Goal: Task Accomplishment & Management: Manage account settings

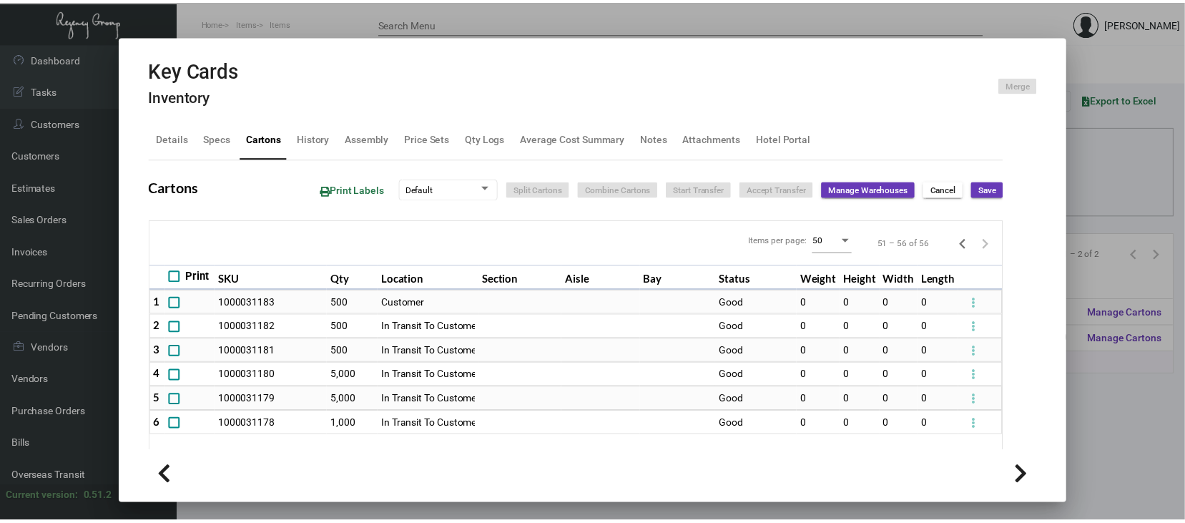
scroll to position [9, 0]
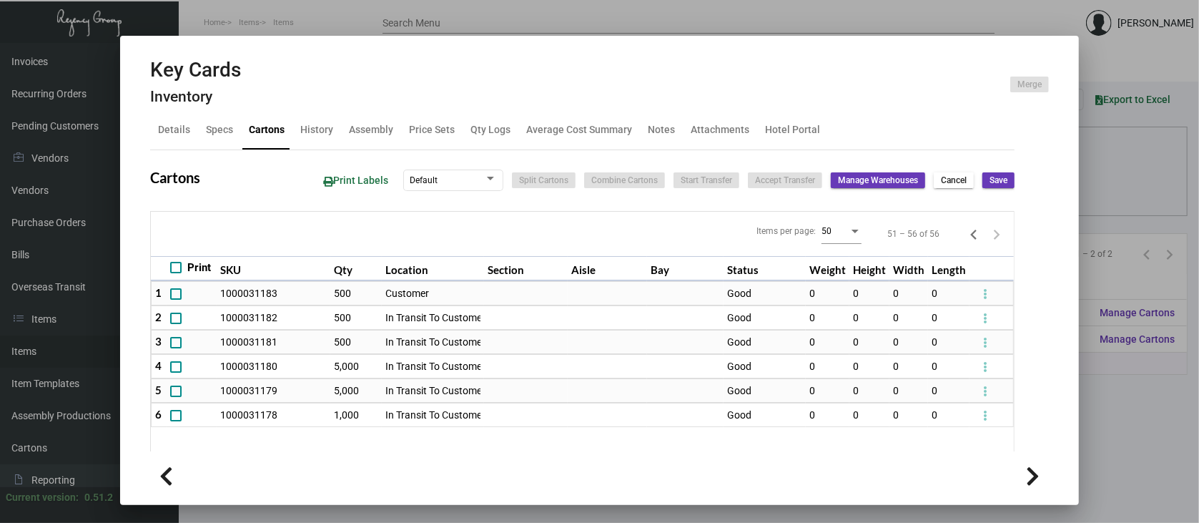
click at [1132, 250] on div at bounding box center [599, 261] width 1199 height 523
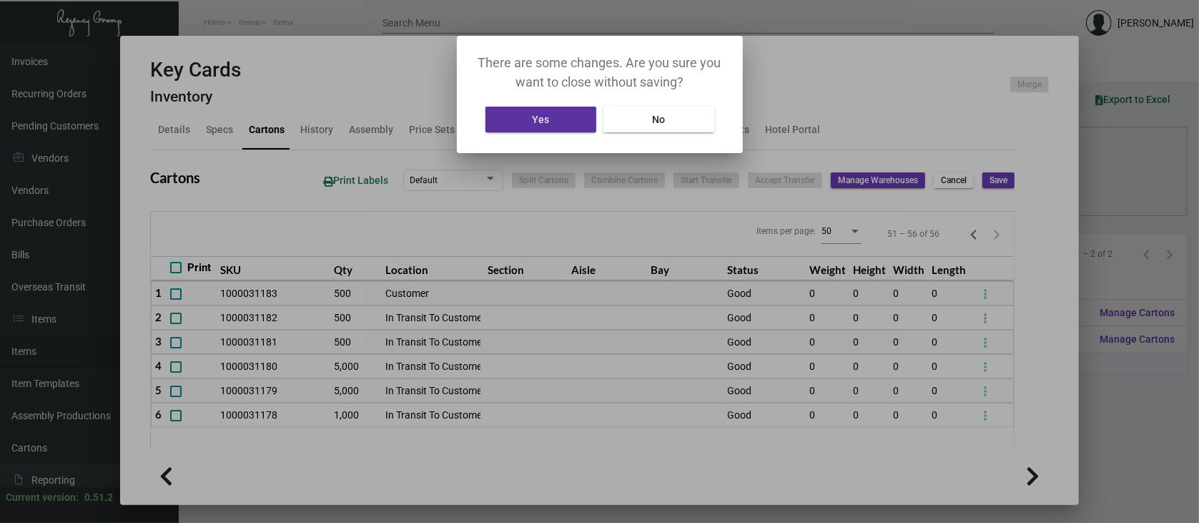
click at [532, 121] on span "Yes" at bounding box center [540, 119] width 17 height 11
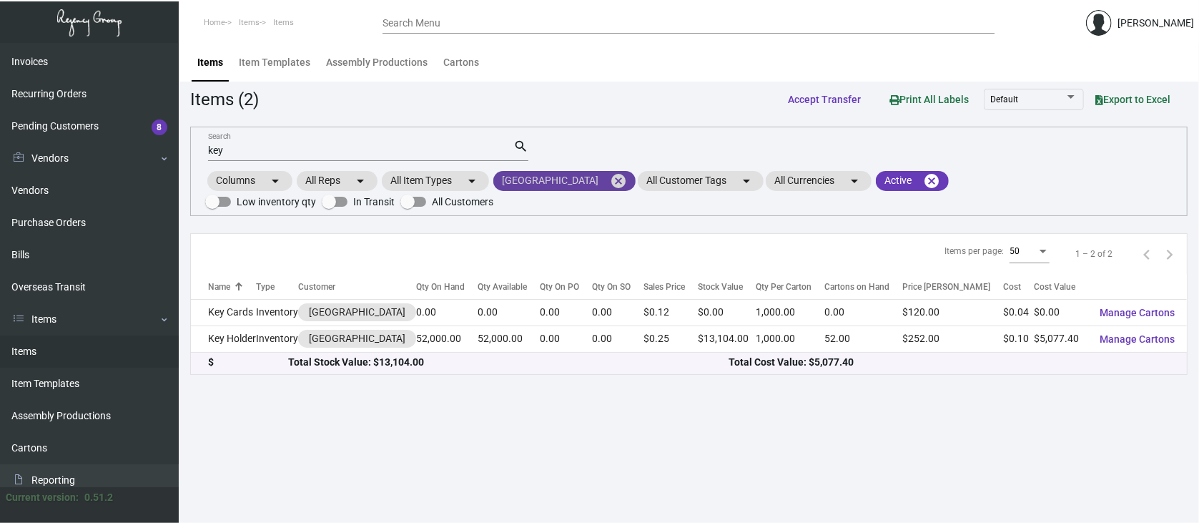
click at [610, 176] on mat-icon "cancel" at bounding box center [618, 180] width 17 height 17
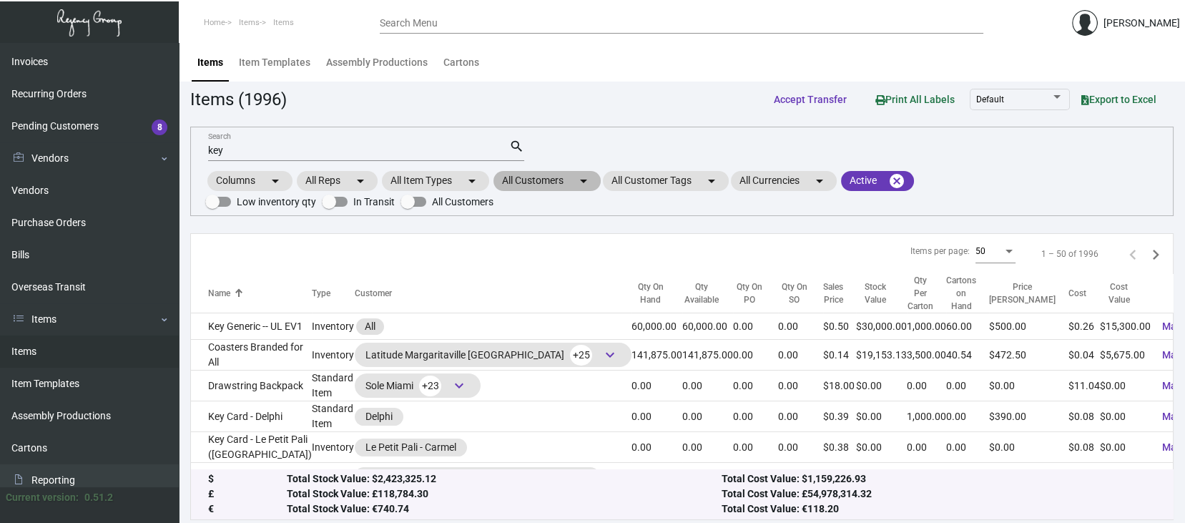
click at [538, 181] on mat-chip "All Customers arrow_drop_down" at bounding box center [546, 181] width 107 height 20
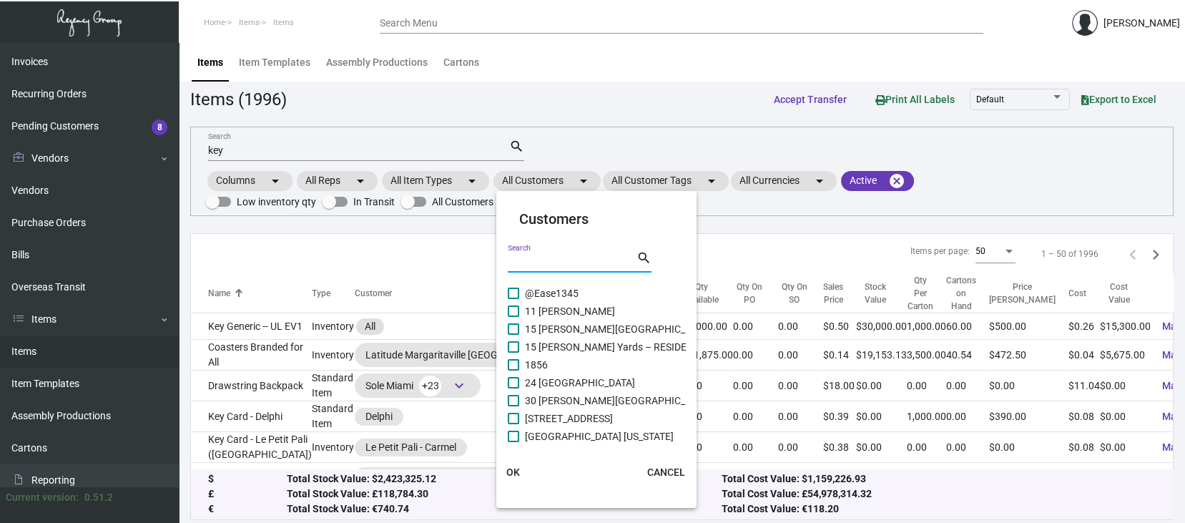
click at [513, 258] on input "Search" at bounding box center [572, 262] width 129 height 11
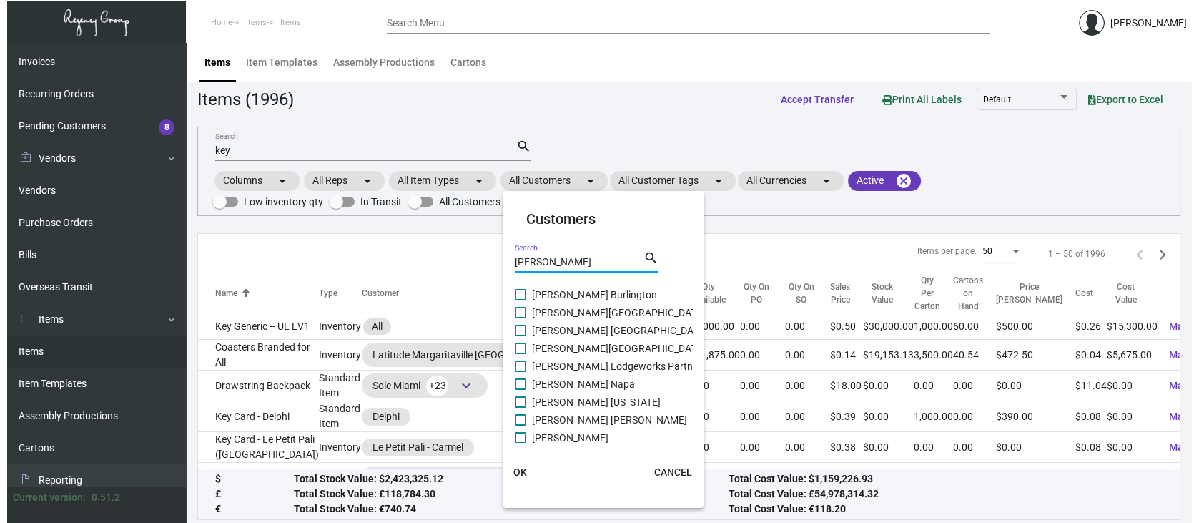
scroll to position [21, 0]
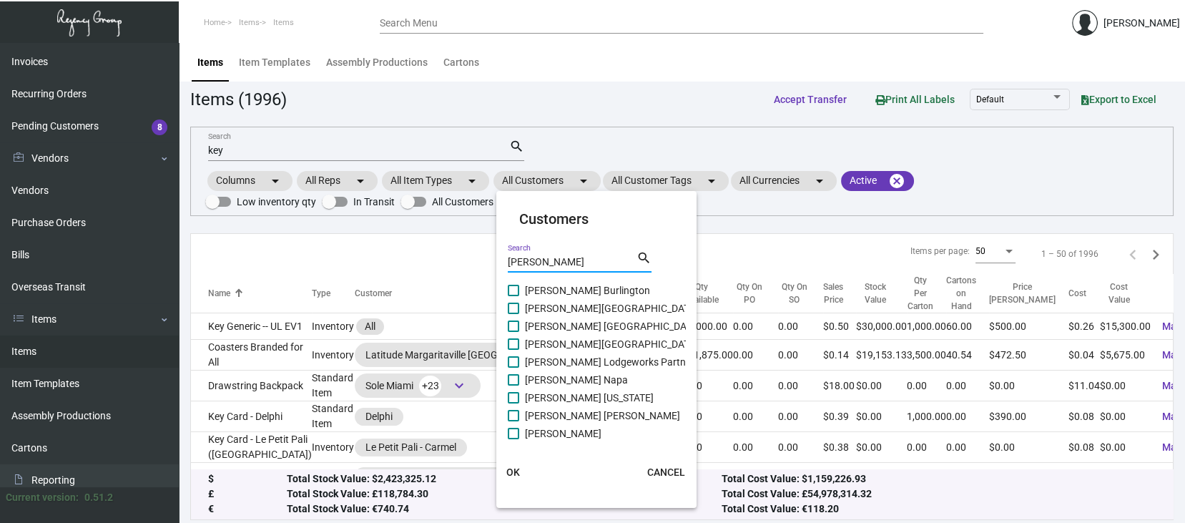
type input "[PERSON_NAME]"
click at [518, 432] on span at bounding box center [513, 433] width 11 height 11
click at [513, 439] on input "[PERSON_NAME]" at bounding box center [513, 439] width 1 height 1
checkbox input "true"
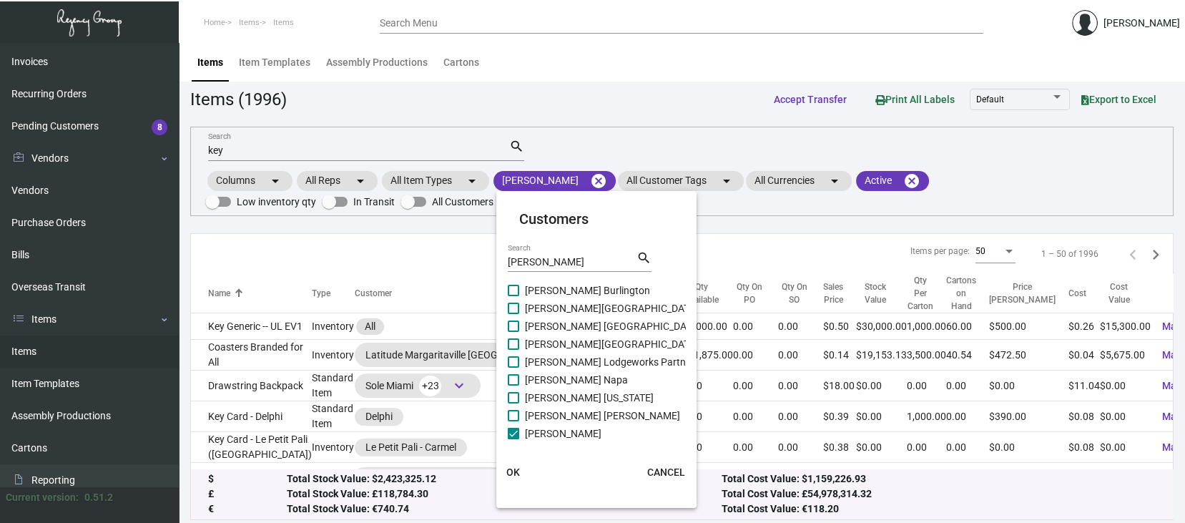
click at [510, 470] on span "OK" at bounding box center [513, 471] width 14 height 11
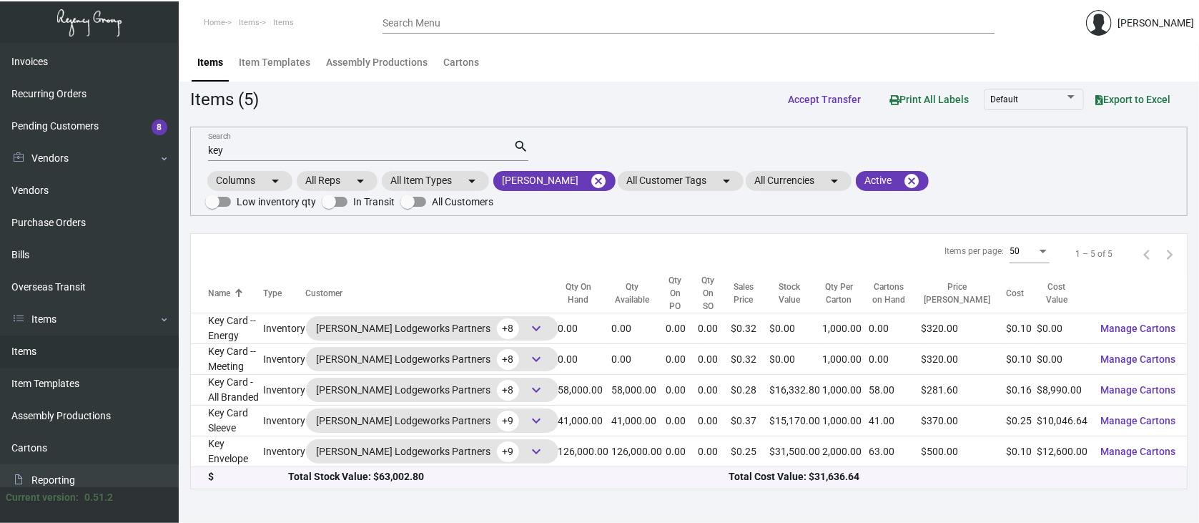
drag, startPoint x: 243, startPoint y: 154, endPoint x: 254, endPoint y: 155, distance: 10.7
click at [243, 153] on input "key" at bounding box center [360, 150] width 305 height 11
type input "k"
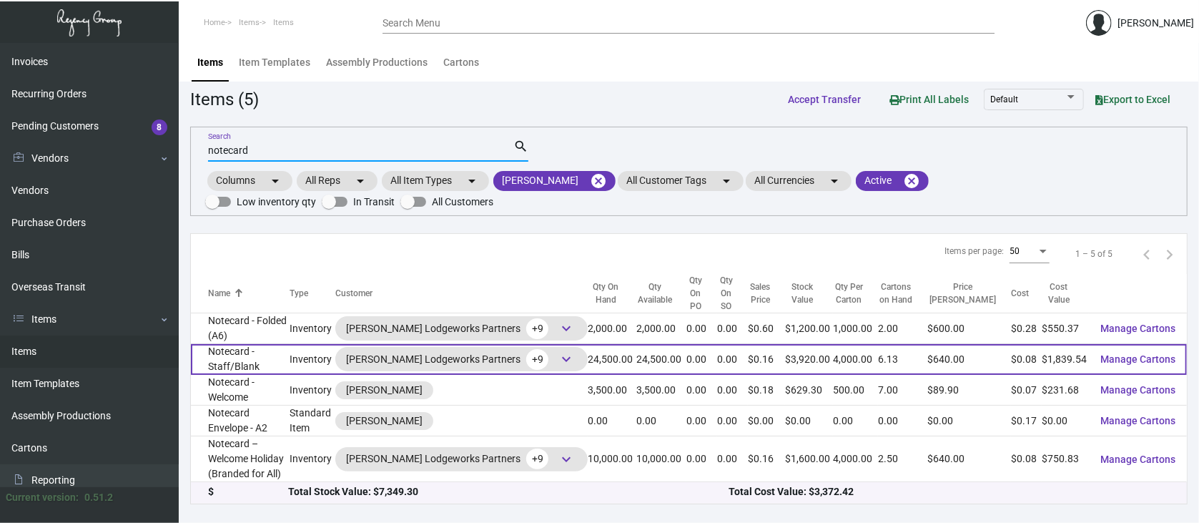
type input "notecard"
click at [1162, 354] on span "Manage Cartons" at bounding box center [1137, 358] width 75 height 11
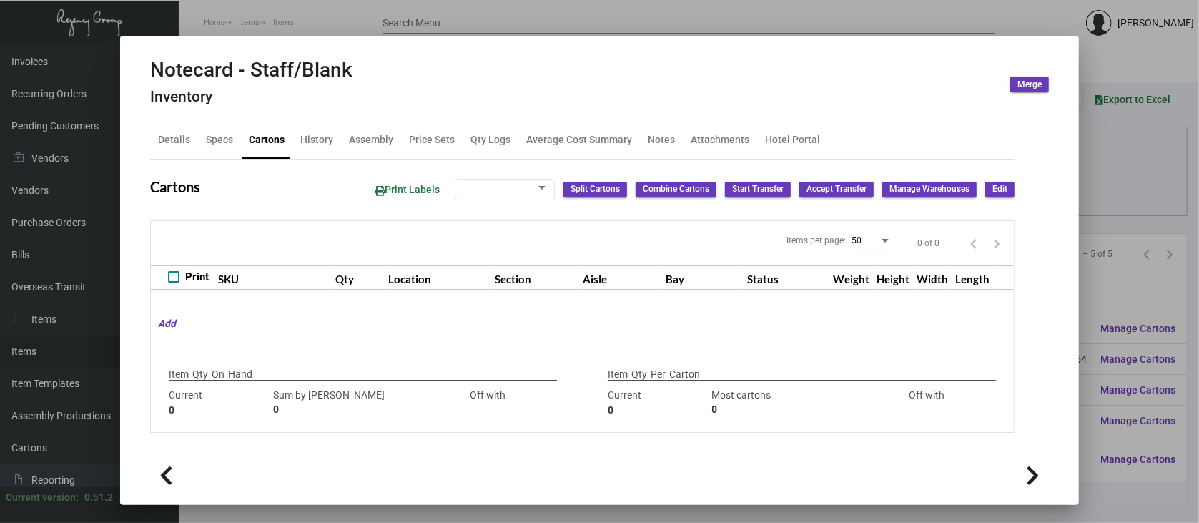
type input "24,500"
type input "49000"
type input "-24500"
type input "4,000"
type input "24500"
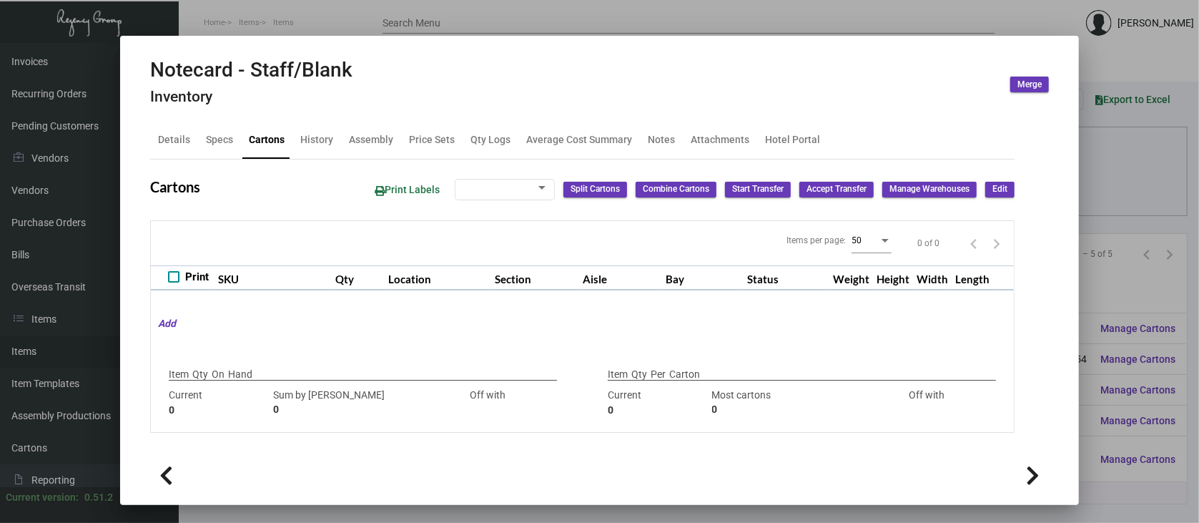
type input "-20500"
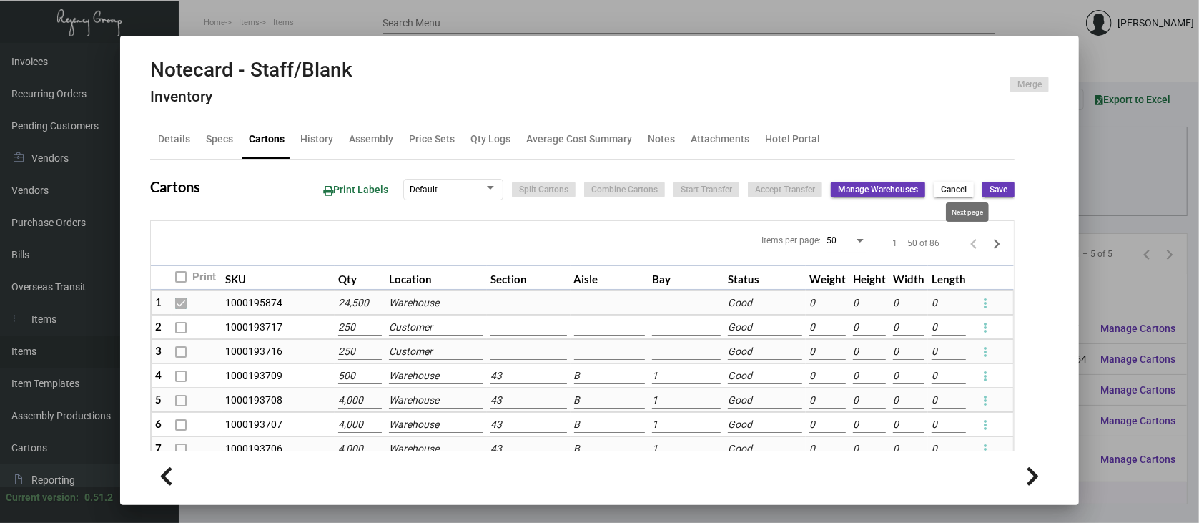
click at [987, 237] on icon "Next page" at bounding box center [997, 244] width 20 height 20
checkbox input "false"
type input "0"
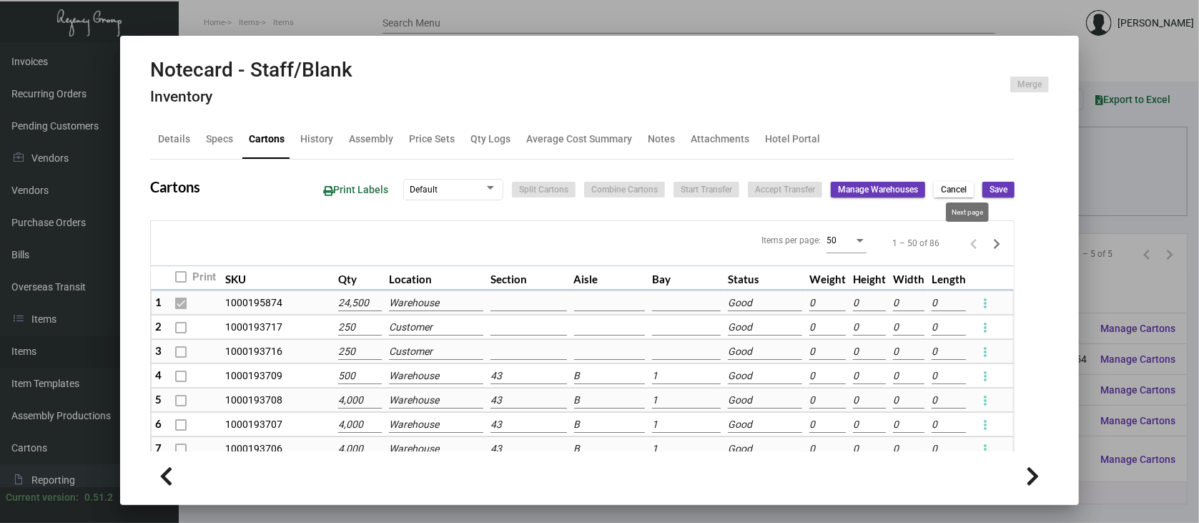
type input "0"
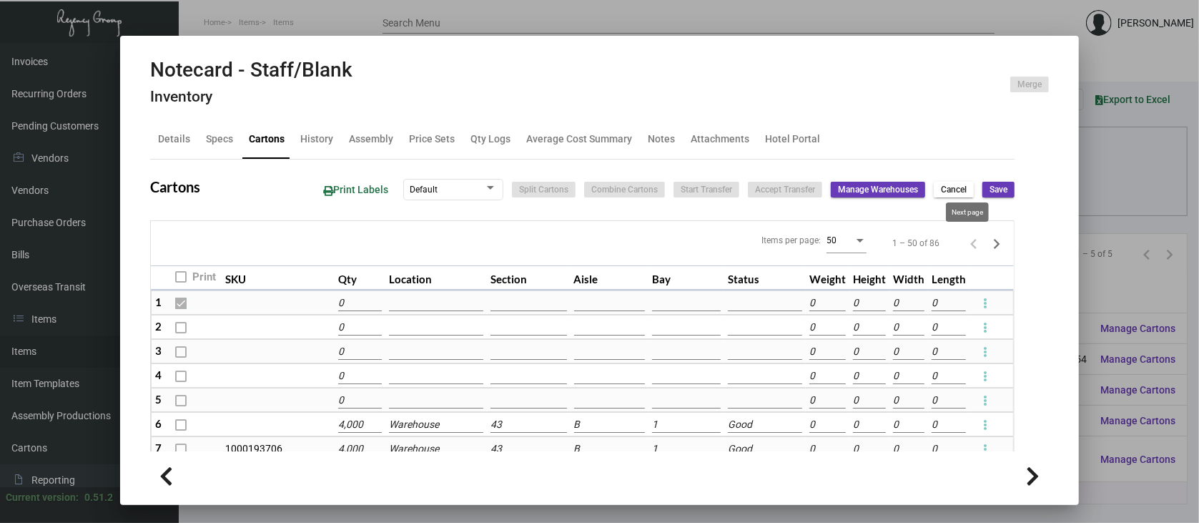
type input "0"
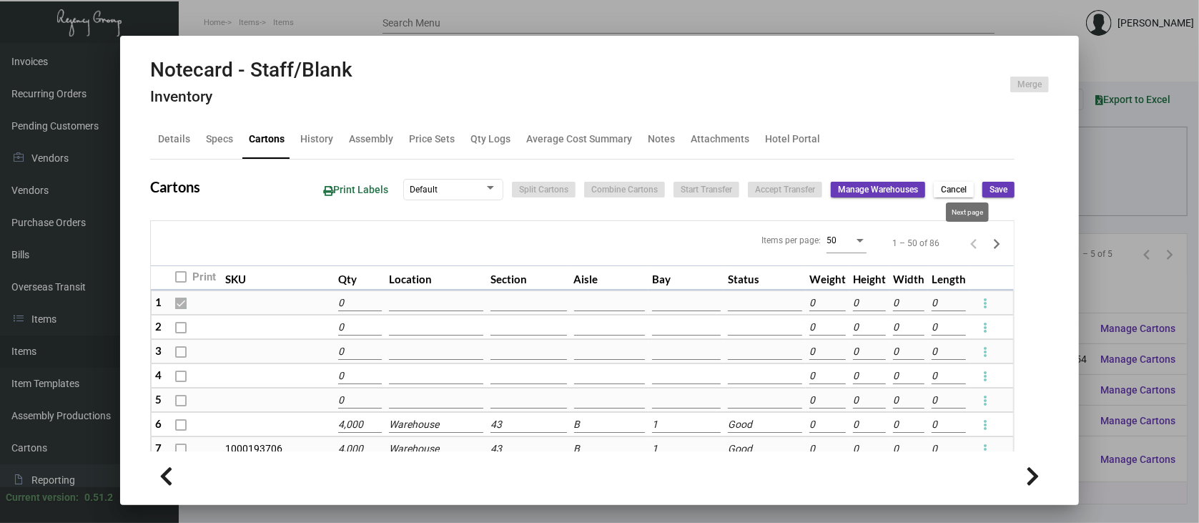
type input "0"
checkbox input "false"
type input "0"
checkbox input "false"
type input "0"
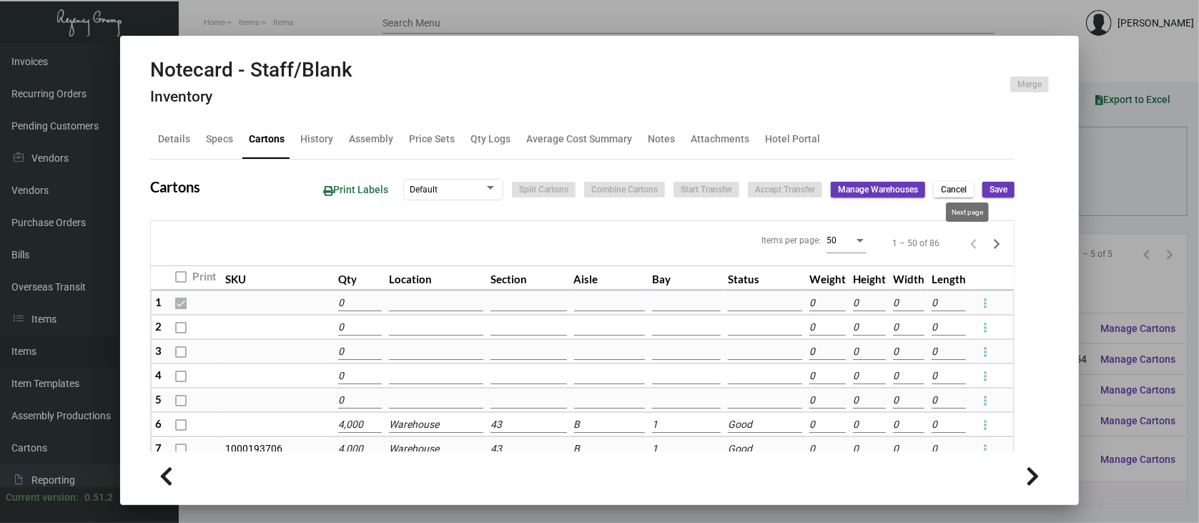
checkbox input "false"
type input "0"
checkbox input "false"
type input "0"
checkbox input "false"
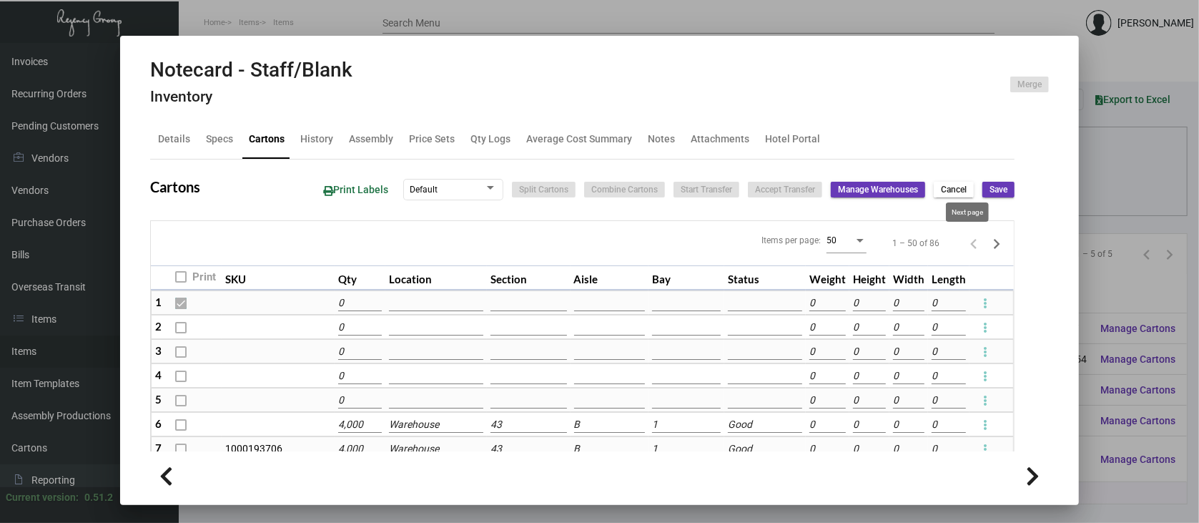
type input "0"
checkbox input "false"
type input "0"
checkbox input "false"
type input "0"
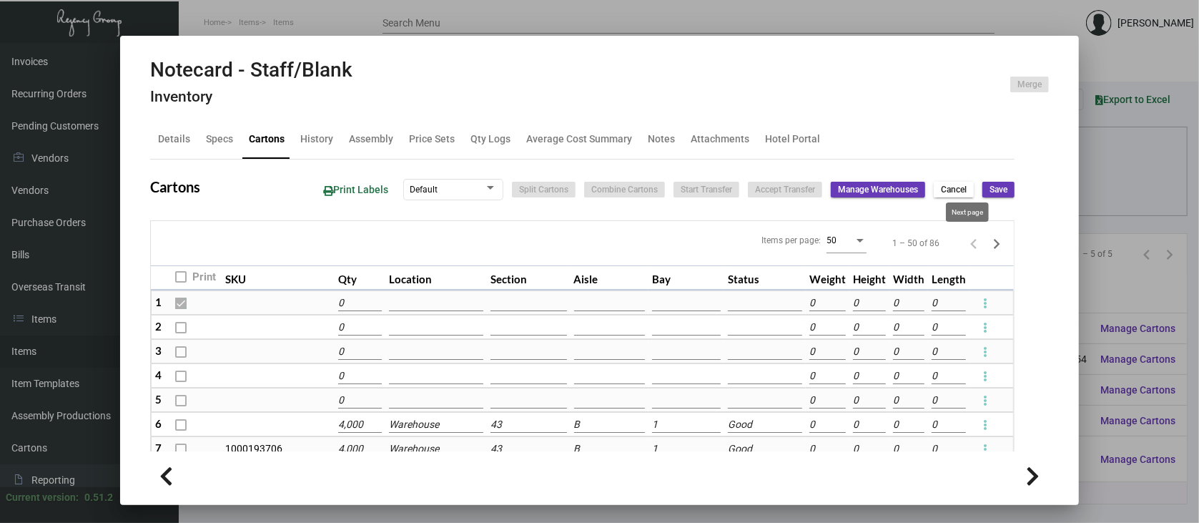
checkbox input "false"
type input "0"
checkbox input "false"
type input "0"
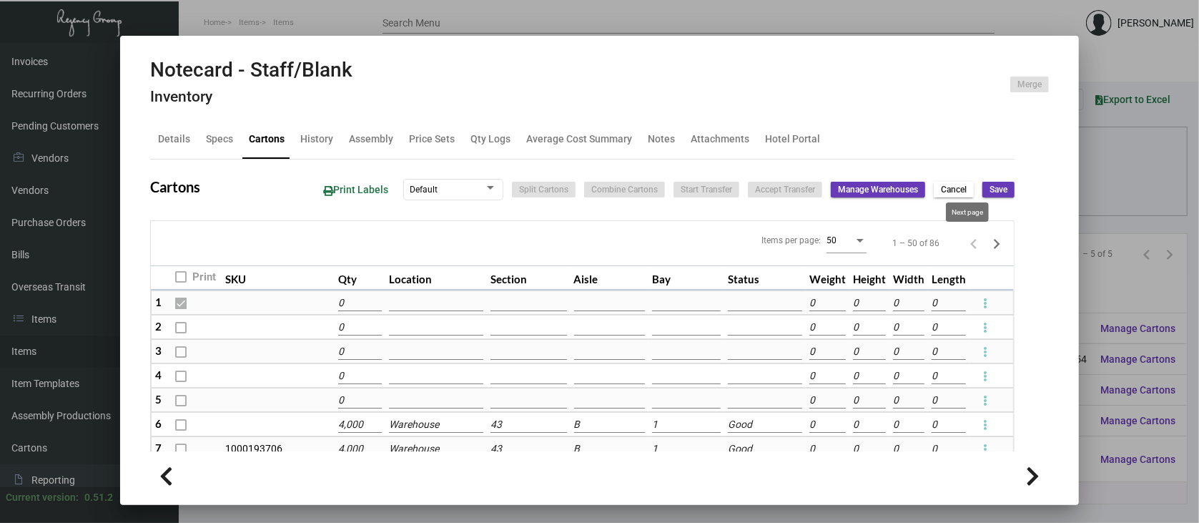
checkbox input "false"
type input "0"
checkbox input "false"
type input "0"
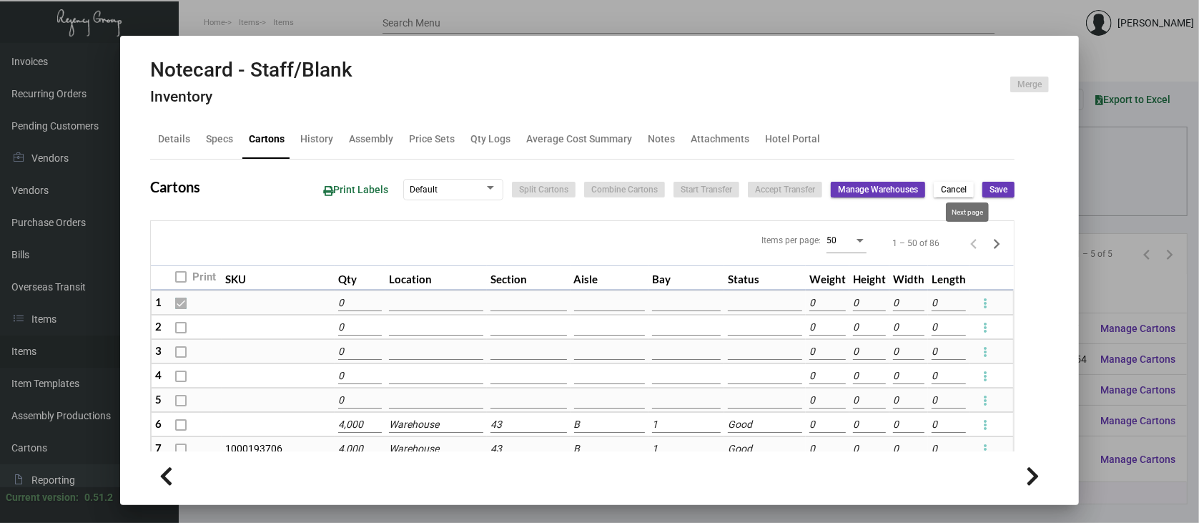
checkbox input "false"
type input "0"
checkbox input "false"
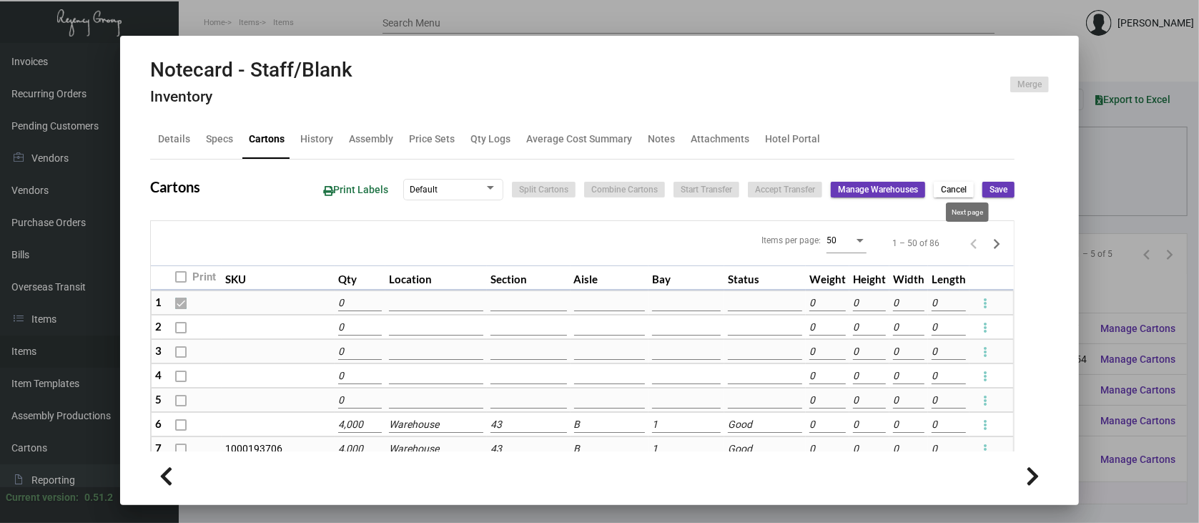
type input "0"
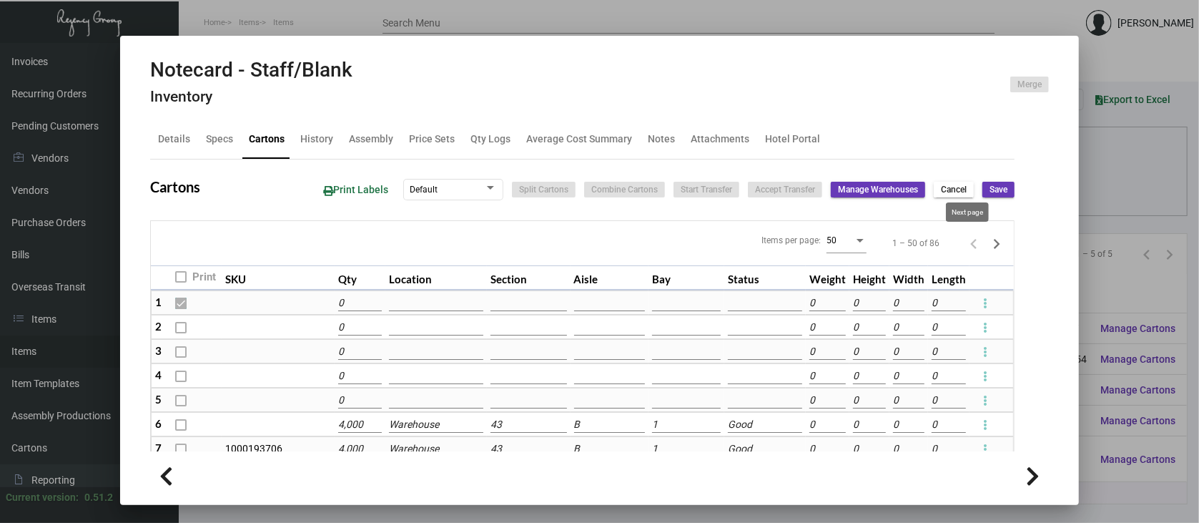
type input "0"
checkbox input "false"
type input "0"
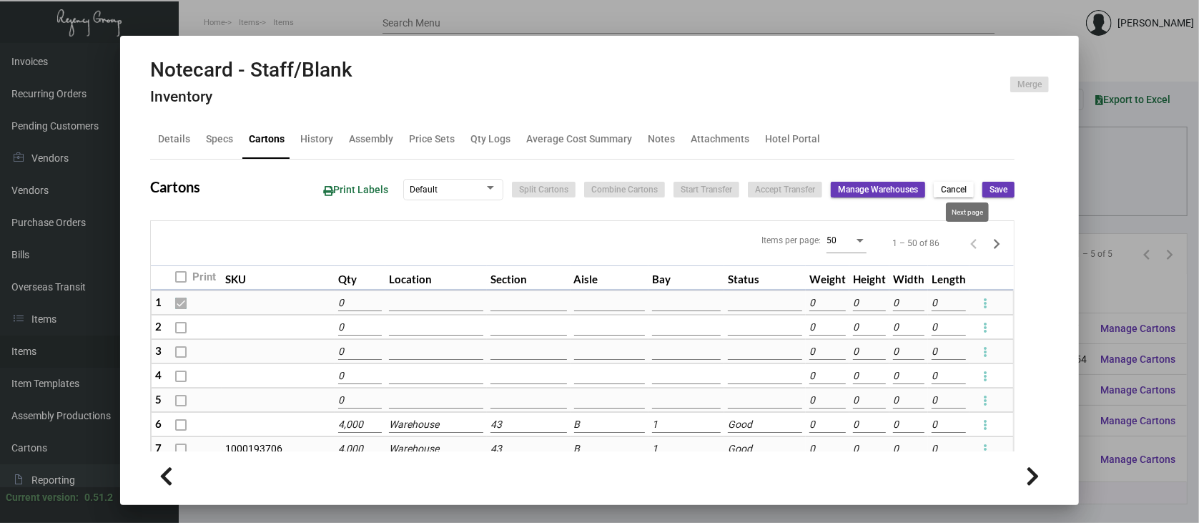
type input "0"
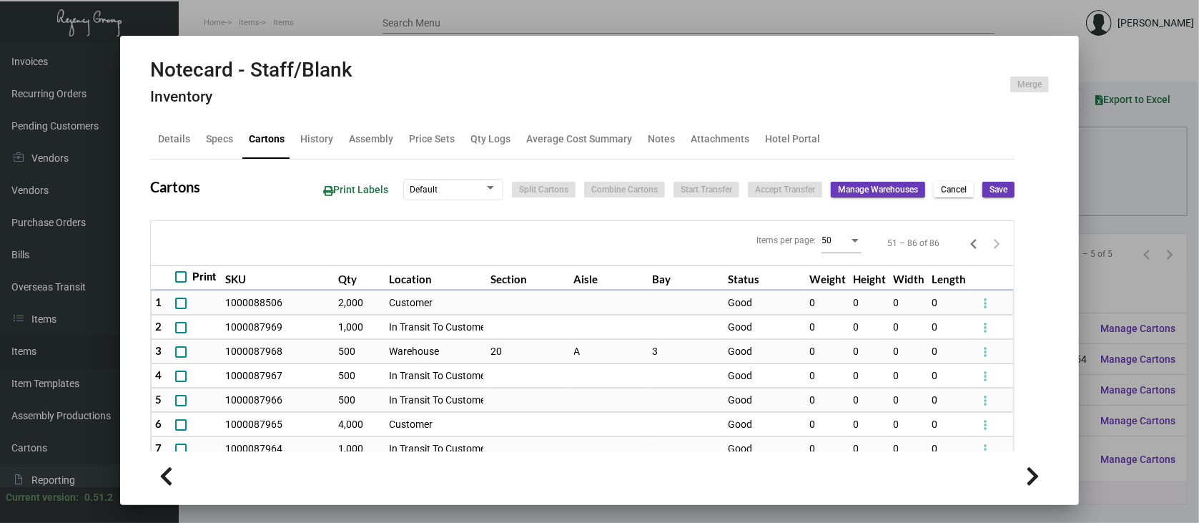
click at [1158, 272] on div at bounding box center [599, 261] width 1199 height 523
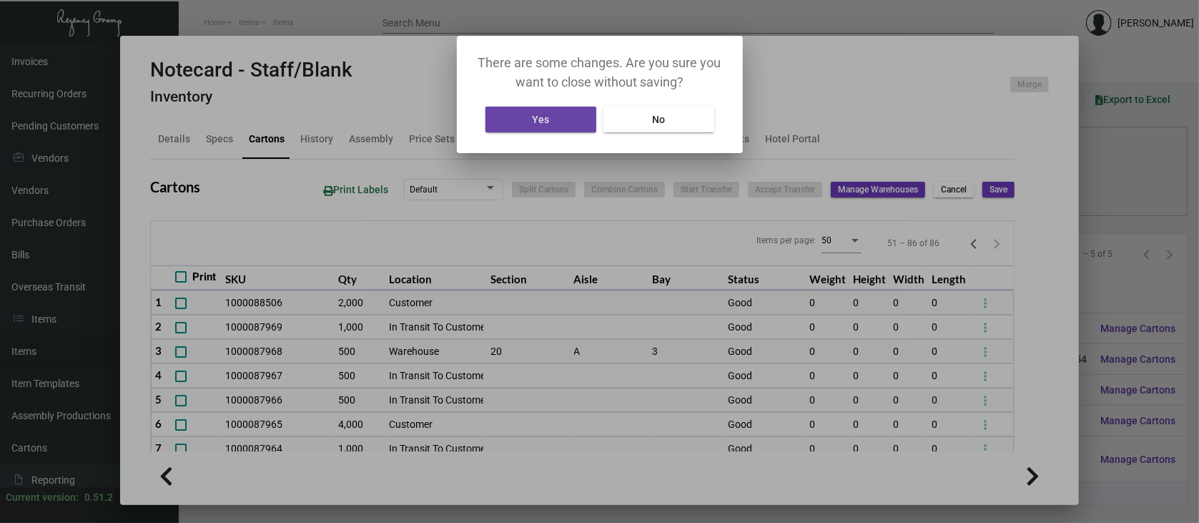
click at [556, 118] on button "Yes" at bounding box center [540, 120] width 111 height 26
